Goal: Task Accomplishment & Management: Manage account settings

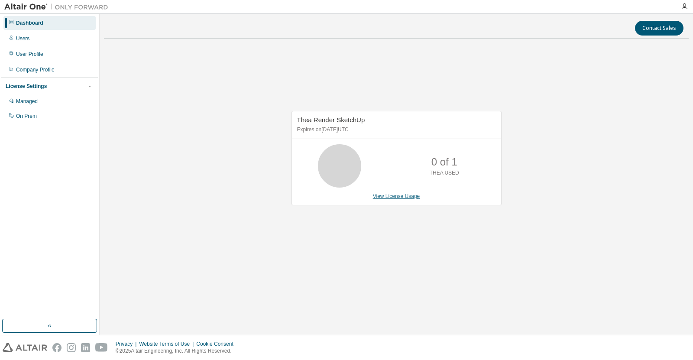
click at [391, 196] on link "View License Usage" at bounding box center [396, 196] width 47 height 6
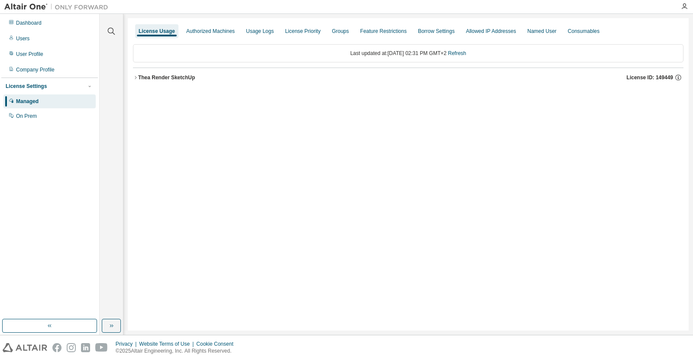
click at [135, 76] on icon "button" at bounding box center [135, 77] width 5 height 5
click at [670, 96] on icon "button" at bounding box center [672, 95] width 8 height 8
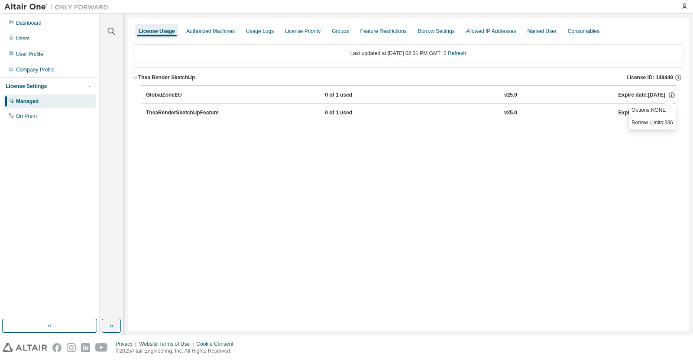
click at [586, 150] on div "License Usage Authorized Machines Usage Logs License Priority Groups Feature Re…" at bounding box center [408, 174] width 561 height 312
click at [671, 112] on icon "button" at bounding box center [672, 113] width 8 height 8
click at [359, 162] on div "License Usage Authorized Machines Usage Logs License Priority Groups Feature Re…" at bounding box center [408, 174] width 561 height 312
click at [187, 113] on div "TheaRenderSketchUpFeature" at bounding box center [185, 113] width 78 height 8
click at [637, 75] on span "License ID: 149449" at bounding box center [650, 77] width 46 height 7
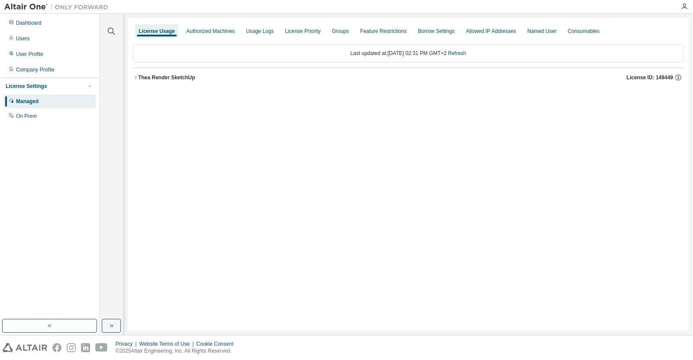
click at [661, 76] on span "License ID: 149449" at bounding box center [650, 77] width 46 height 7
click at [158, 93] on div "GlobalZoneEU" at bounding box center [185, 95] width 78 height 8
click at [113, 324] on icon "button" at bounding box center [111, 325] width 7 height 7
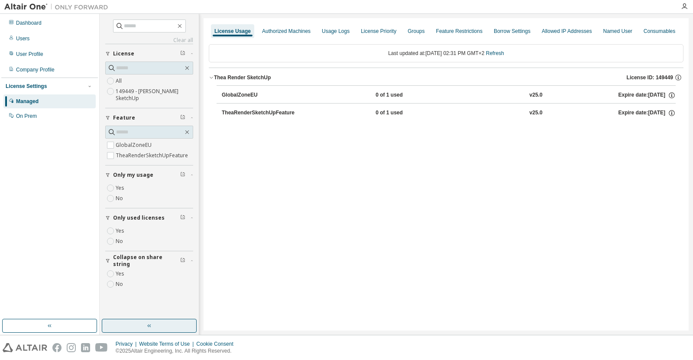
click at [155, 323] on button "button" at bounding box center [149, 326] width 95 height 14
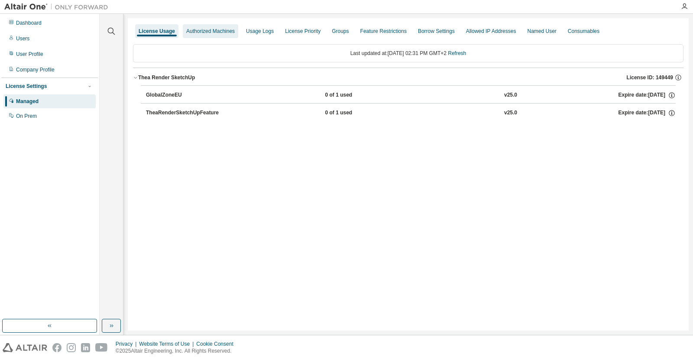
click at [219, 31] on div "Authorized Machines" at bounding box center [210, 31] width 49 height 7
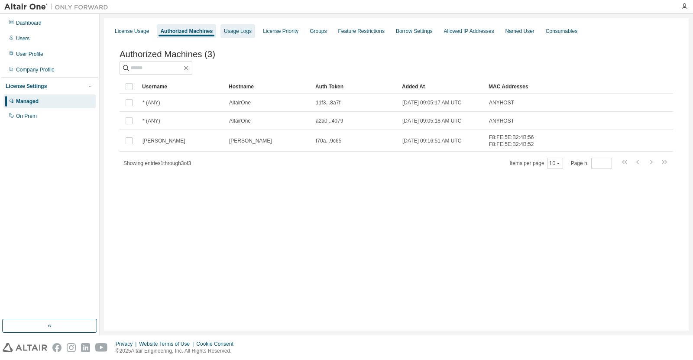
click at [236, 32] on div "Usage Logs" at bounding box center [238, 31] width 28 height 7
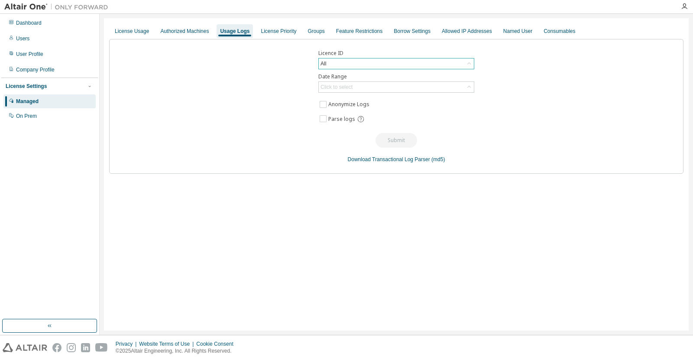
click at [337, 65] on div "All" at bounding box center [396, 63] width 155 height 10
click at [353, 64] on div "All" at bounding box center [396, 63] width 155 height 10
click at [374, 100] on li "149449 - Thea Render SketchUp" at bounding box center [395, 99] width 153 height 11
click at [363, 88] on div "Click to select" at bounding box center [396, 87] width 155 height 10
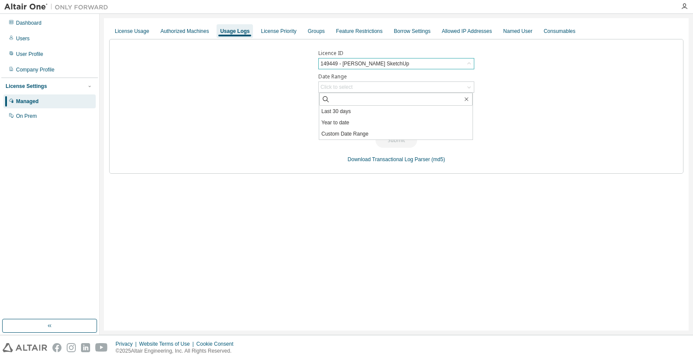
click at [214, 142] on div "Licence ID 149449 - Thea Render SketchUp Date Range Click to select Last 30 day…" at bounding box center [396, 106] width 574 height 135
click at [275, 34] on div "License Priority" at bounding box center [279, 31] width 36 height 7
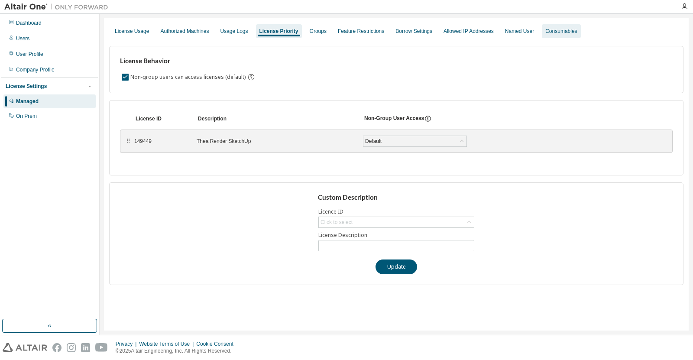
click at [560, 29] on div "Consumables" at bounding box center [561, 31] width 32 height 7
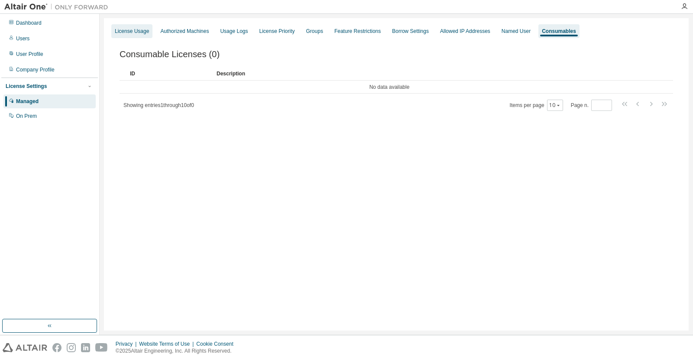
click at [129, 32] on div "License Usage" at bounding box center [132, 31] width 34 height 7
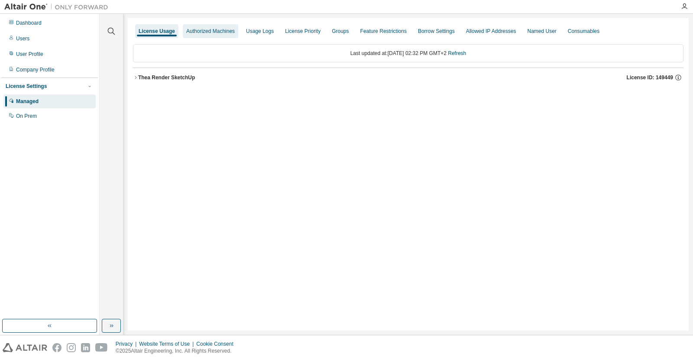
click at [217, 33] on div "Authorized Machines" at bounding box center [210, 31] width 49 height 7
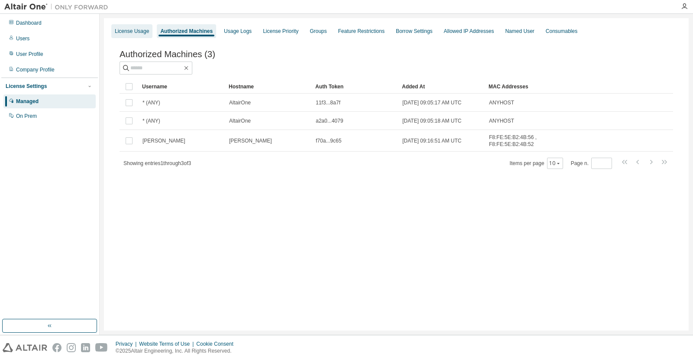
click at [130, 30] on div "License Usage" at bounding box center [132, 31] width 34 height 7
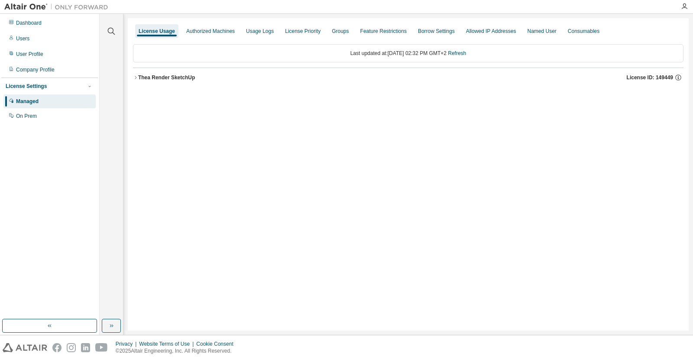
click at [669, 75] on span "License ID: 149449" at bounding box center [650, 77] width 46 height 7
click at [234, 97] on div "GlobalZoneEU 0 of 1 used v25.0 Expire date: 2026-09-04" at bounding box center [411, 95] width 530 height 8
click at [154, 93] on div "GlobalZoneEU" at bounding box center [185, 95] width 78 height 8
click at [634, 93] on div "Expire date: 2026-09-04" at bounding box center [646, 95] width 57 height 8
click at [638, 77] on span "License ID: 149449" at bounding box center [650, 77] width 46 height 7
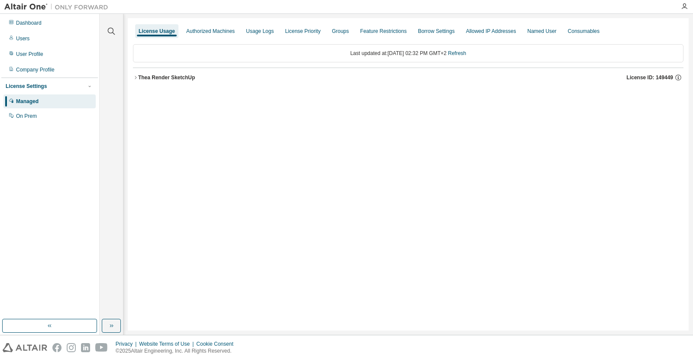
click at [663, 78] on span "License ID: 149449" at bounding box center [650, 77] width 46 height 7
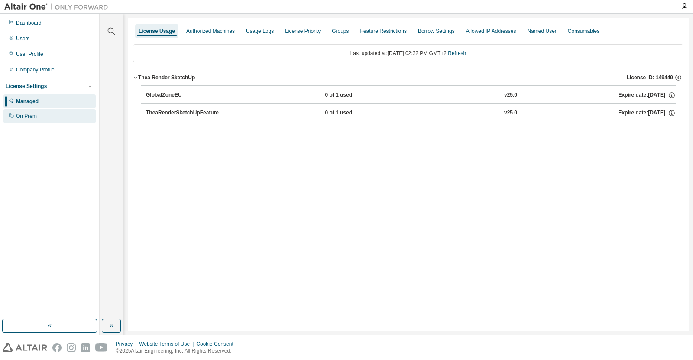
click at [48, 115] on div "On Prem" at bounding box center [49, 116] width 92 height 14
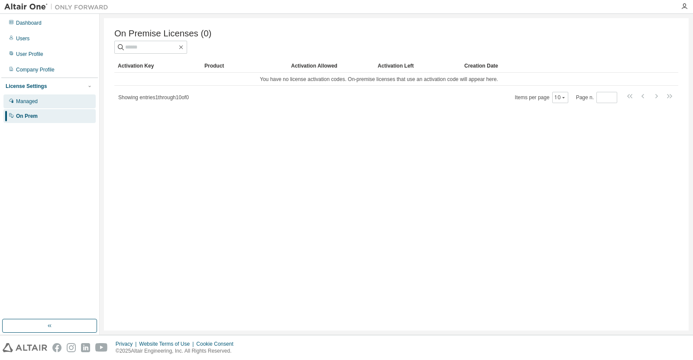
click at [42, 103] on div "Managed" at bounding box center [49, 101] width 92 height 14
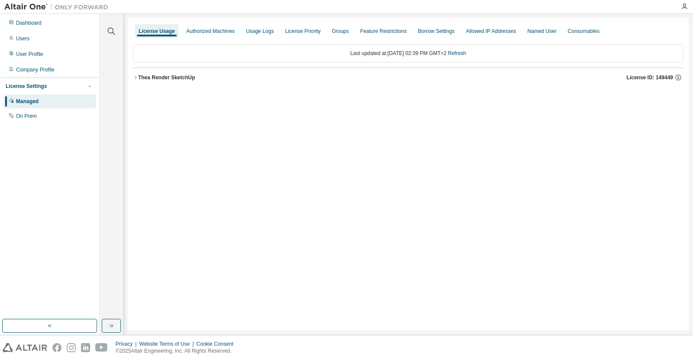
click at [89, 87] on icon "button" at bounding box center [89, 86] width 5 height 5
click at [26, 102] on div "Managed" at bounding box center [27, 101] width 23 height 7
click at [172, 76] on div "Thea Render SketchUp" at bounding box center [166, 77] width 57 height 7
